Goal: Task Accomplishment & Management: Manage account settings

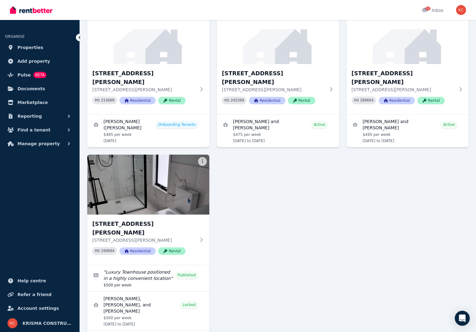
scroll to position [94, 0]
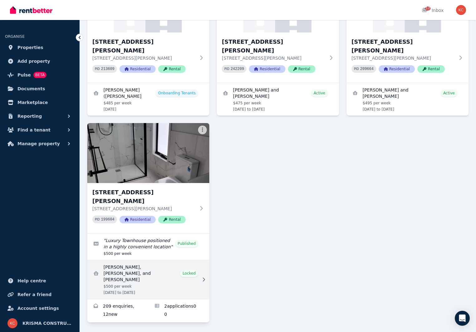
click at [154, 260] on link "View details for Nurcan Gemici, EMRULLAH EKINCI, and Deniz Demirel" at bounding box center [148, 279] width 122 height 39
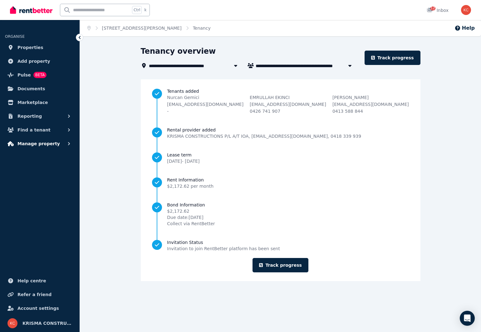
click at [31, 143] on span "Manage property" at bounding box center [38, 143] width 42 height 7
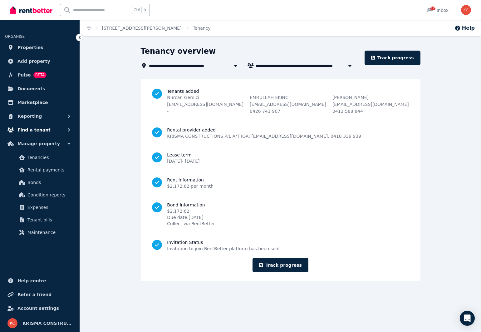
click at [35, 131] on span "Find a tenant" at bounding box center [33, 129] width 33 height 7
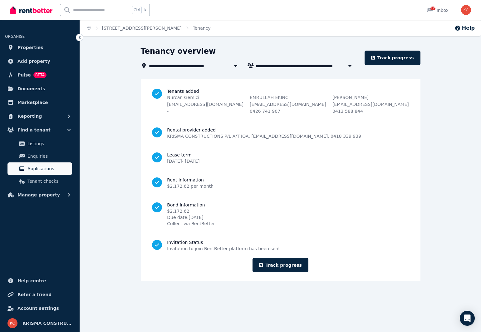
click at [37, 168] on span "Applications" at bounding box center [48, 168] width 42 height 7
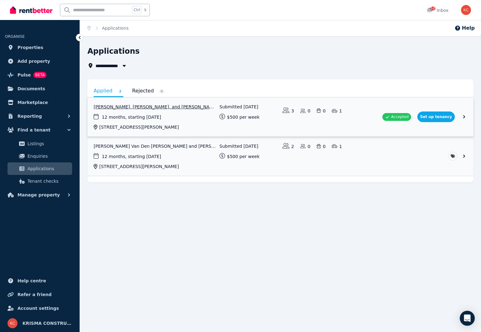
click at [166, 106] on link "View application: Nurcan Gemici, EMRULLAH EKINCI, and Deniz Demirel" at bounding box center [280, 116] width 386 height 39
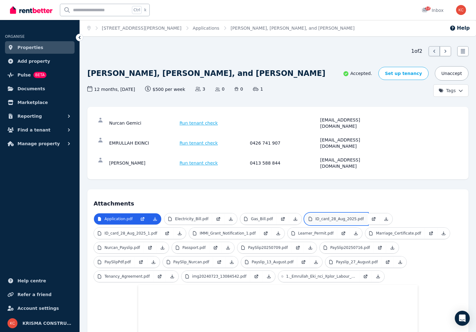
click at [316, 216] on p "ID_card_28_Aug_2025.pdf" at bounding box center [340, 218] width 49 height 5
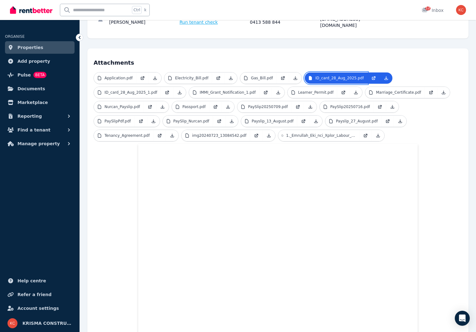
scroll to position [143, 0]
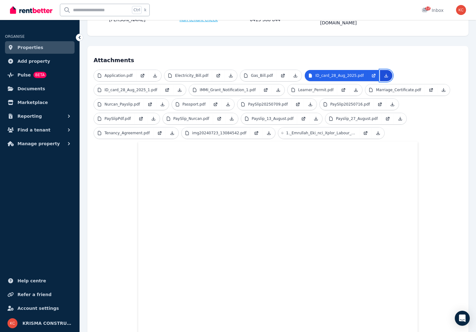
click at [384, 73] on icon at bounding box center [386, 75] width 5 height 5
click at [177, 87] on icon at bounding box center [179, 89] width 5 height 5
click at [192, 130] on p "img20240723_13084542.pdf" at bounding box center [219, 132] width 54 height 5
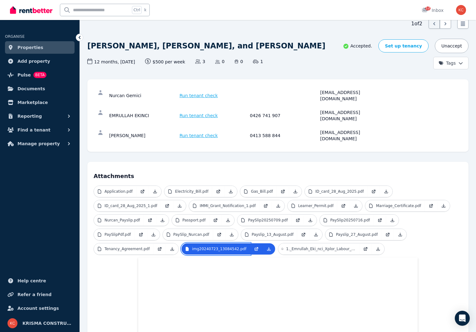
scroll to position [0, 0]
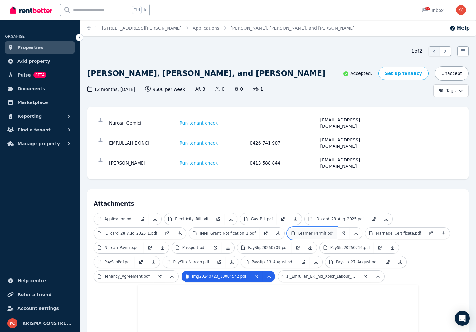
click at [298, 231] on p "Learner_Permit.pdf" at bounding box center [316, 233] width 36 height 5
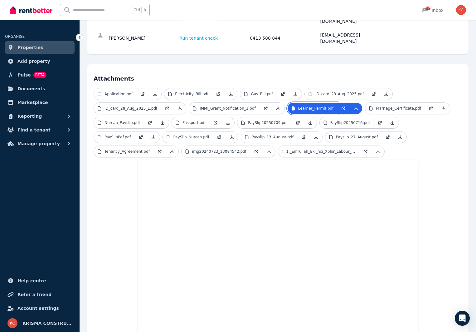
scroll to position [156, 0]
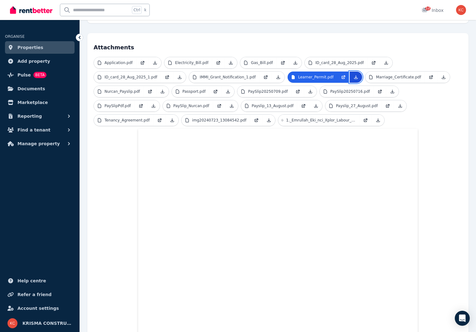
click at [355, 76] on icon at bounding box center [356, 77] width 3 height 3
